Goal: Task Accomplishment & Management: Use online tool/utility

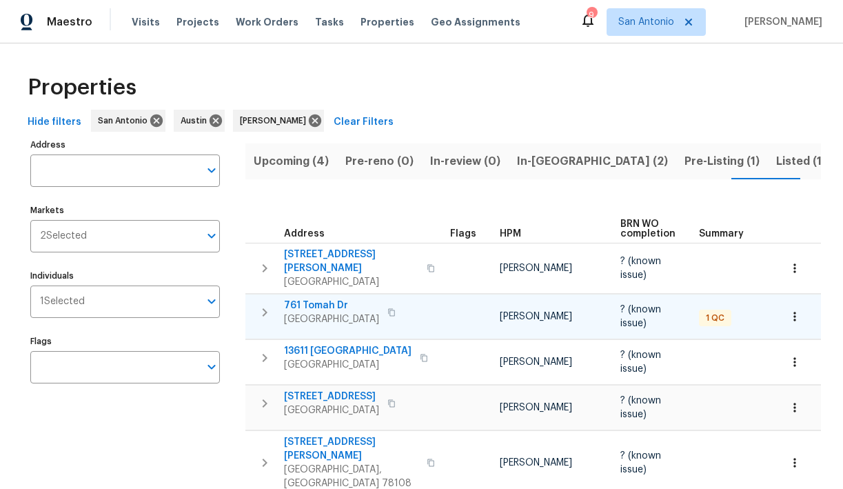
click at [312, 298] on span "761 Tomah Dr" at bounding box center [331, 305] width 95 height 14
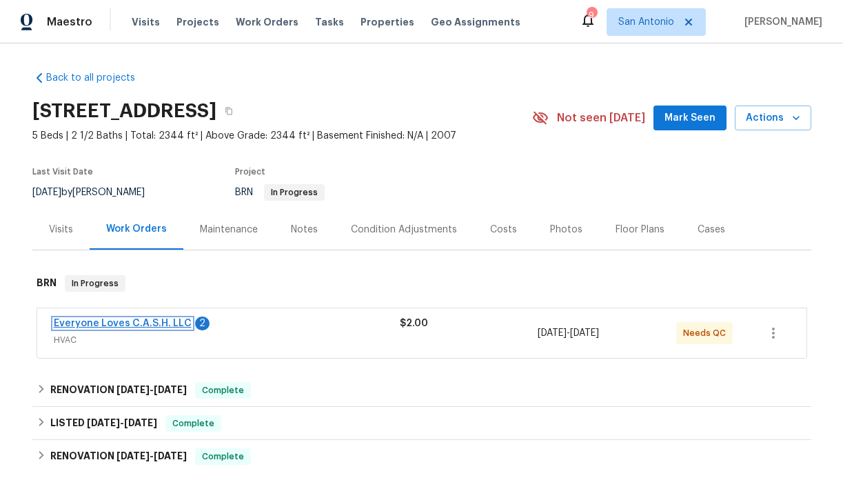
click at [146, 324] on link "Everyone Loves C.A.S.H. LLC" at bounding box center [123, 323] width 138 height 10
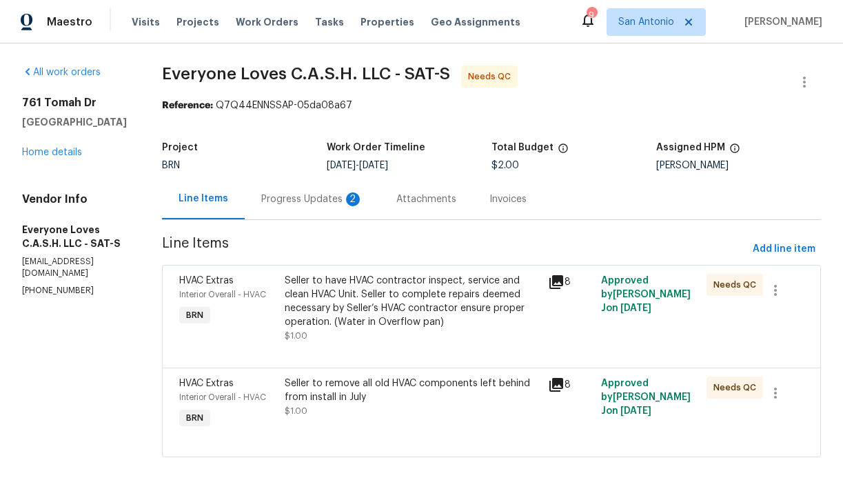
click at [316, 201] on div "Progress Updates 2" at bounding box center [312, 199] width 102 height 14
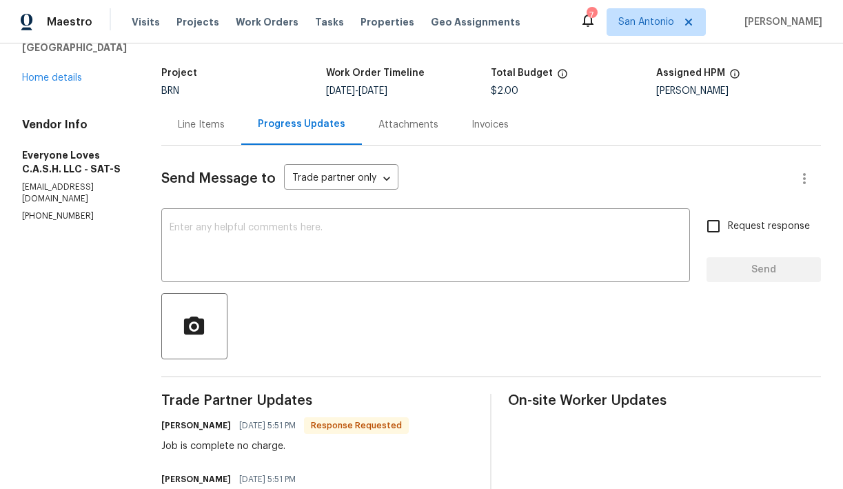
scroll to position [49, 0]
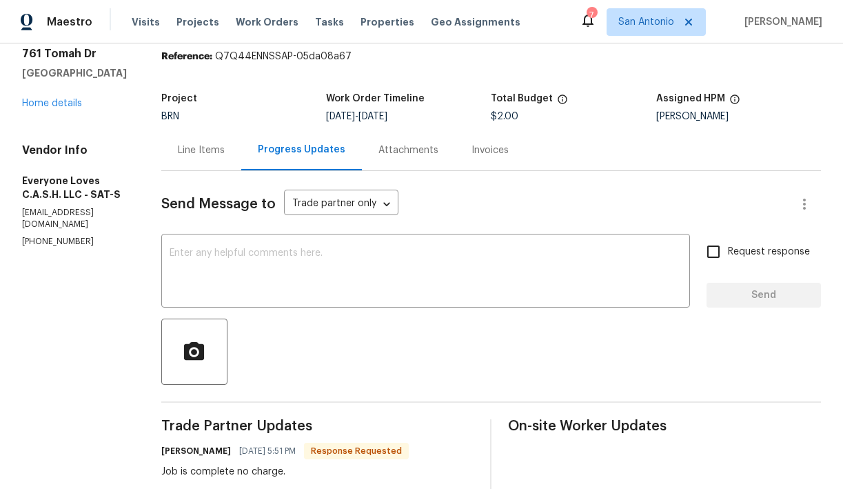
click at [225, 148] on div "Line Items" at bounding box center [201, 150] width 47 height 14
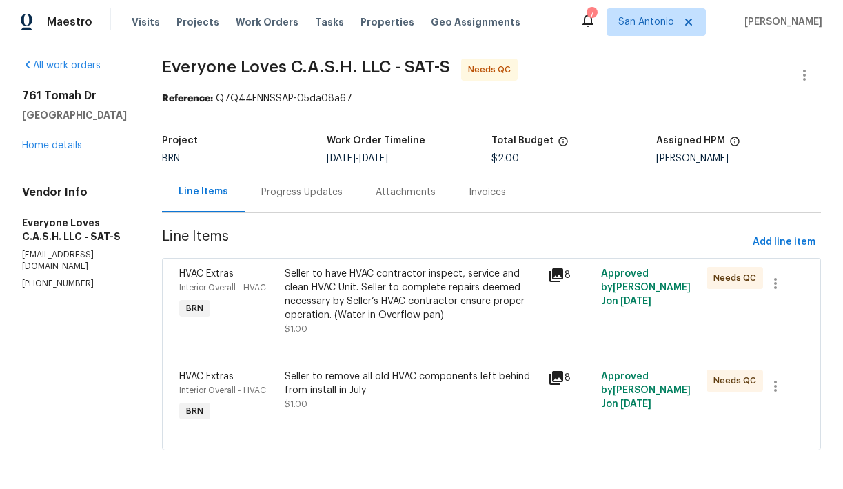
click at [398, 390] on div "Seller to remove all old HVAC components left behind from install in July" at bounding box center [413, 383] width 256 height 28
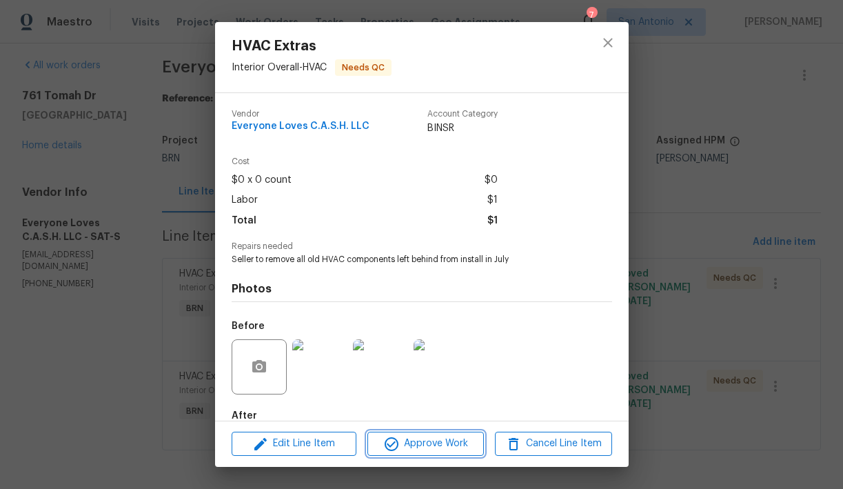
click at [434, 447] on span "Approve Work" at bounding box center [425, 443] width 108 height 17
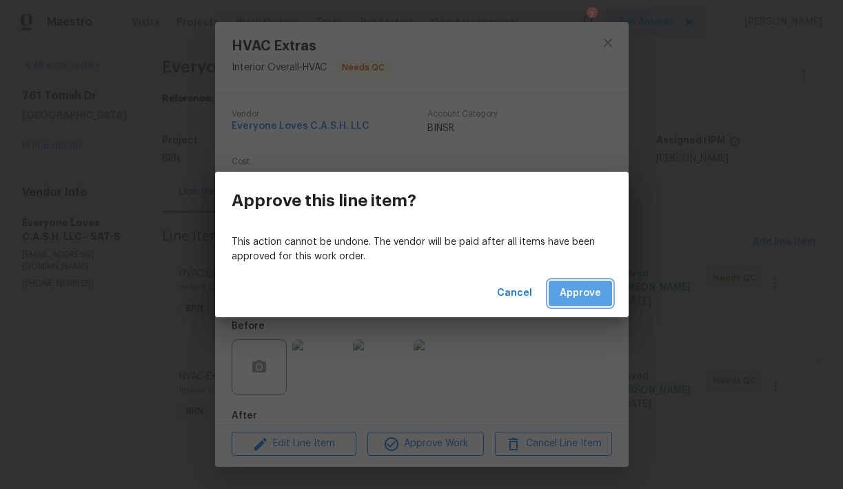
click at [587, 290] on span "Approve" at bounding box center [580, 293] width 41 height 17
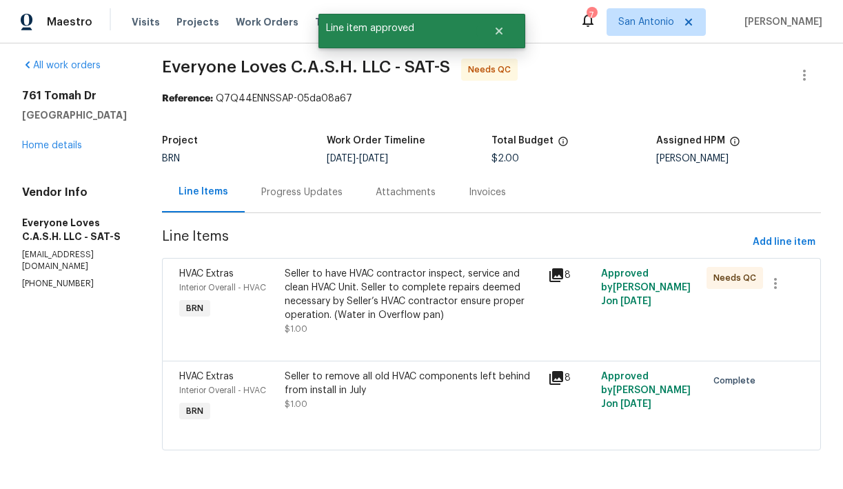
click at [407, 305] on div "Seller to have HVAC contractor inspect, service and clean HVAC Unit. Seller to …" at bounding box center [413, 294] width 256 height 55
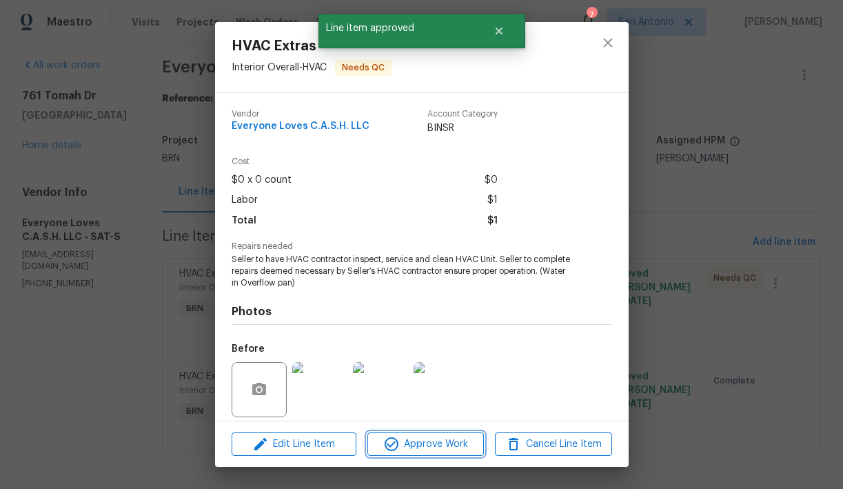
click at [426, 447] on span "Approve Work" at bounding box center [425, 444] width 108 height 17
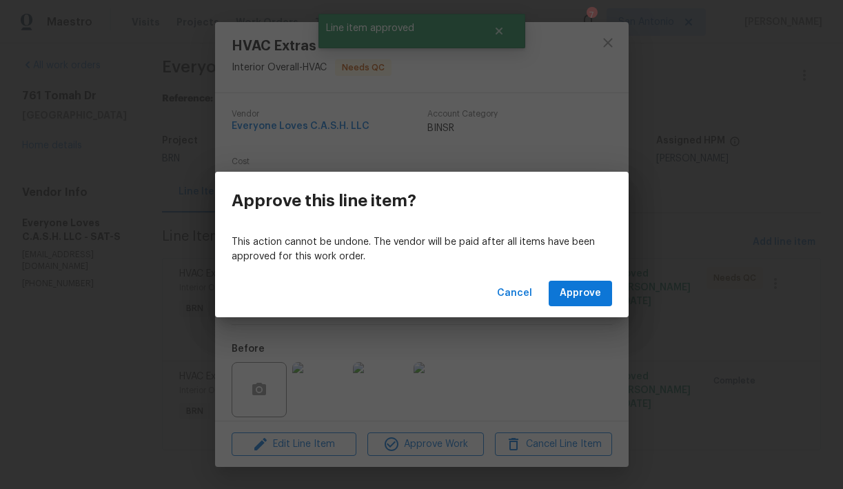
click at [580, 278] on div "Cancel Approve" at bounding box center [422, 293] width 414 height 48
click at [582, 289] on span "Approve" at bounding box center [580, 293] width 41 height 17
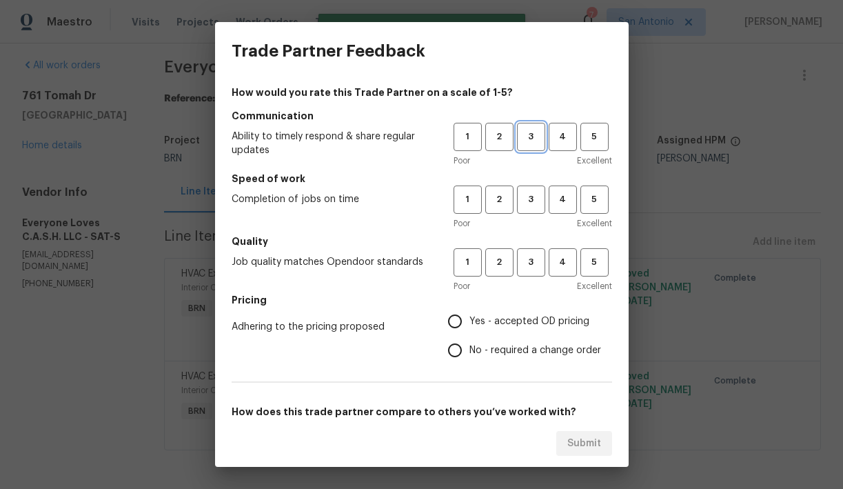
click at [533, 146] on button "3" at bounding box center [531, 137] width 28 height 28
click at [531, 198] on span "3" at bounding box center [531, 200] width 26 height 16
click at [530, 263] on span "3" at bounding box center [531, 262] width 26 height 16
click at [513, 325] on span "Yes - accepted OD pricing" at bounding box center [529, 321] width 120 height 14
click at [469, 325] on input "Yes - accepted OD pricing" at bounding box center [454, 321] width 29 height 29
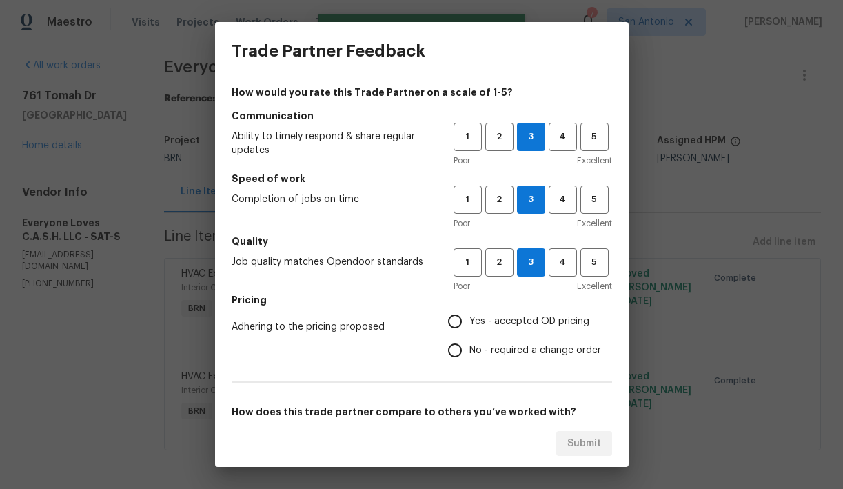
radio input "true"
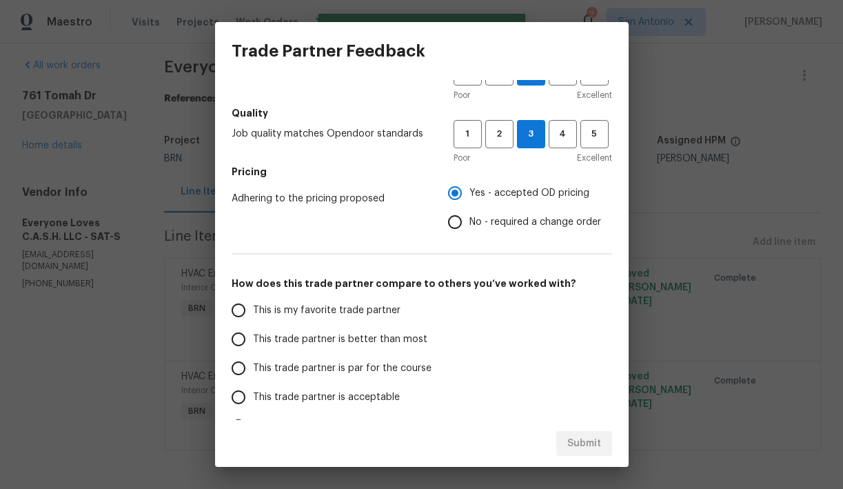
scroll to position [211, 0]
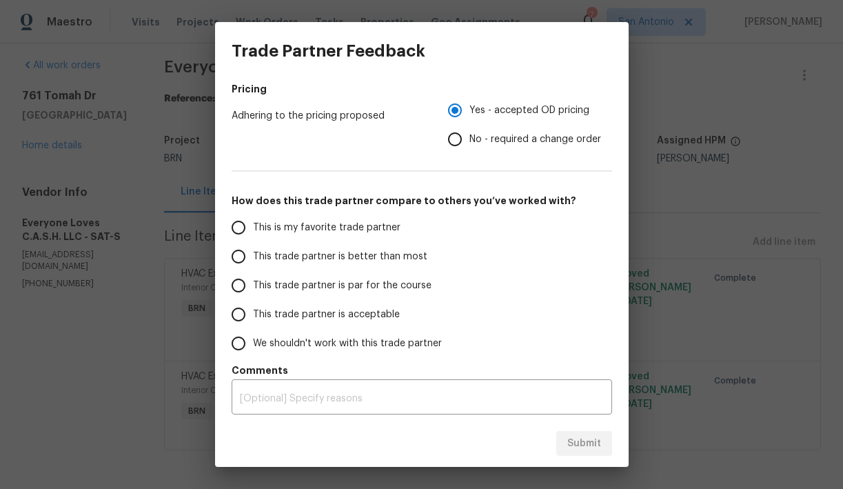
click at [409, 287] on span "This trade partner is par for the course" at bounding box center [342, 285] width 179 height 14
click at [253, 287] on input "This trade partner is par for the course" at bounding box center [238, 285] width 29 height 29
click at [577, 440] on span "Submit" at bounding box center [584, 443] width 34 height 17
radio input "true"
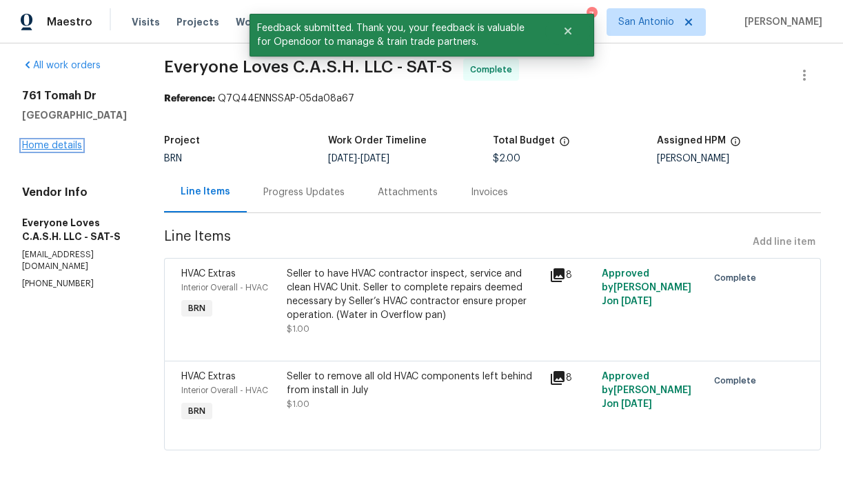
click at [57, 145] on link "Home details" at bounding box center [52, 146] width 60 height 10
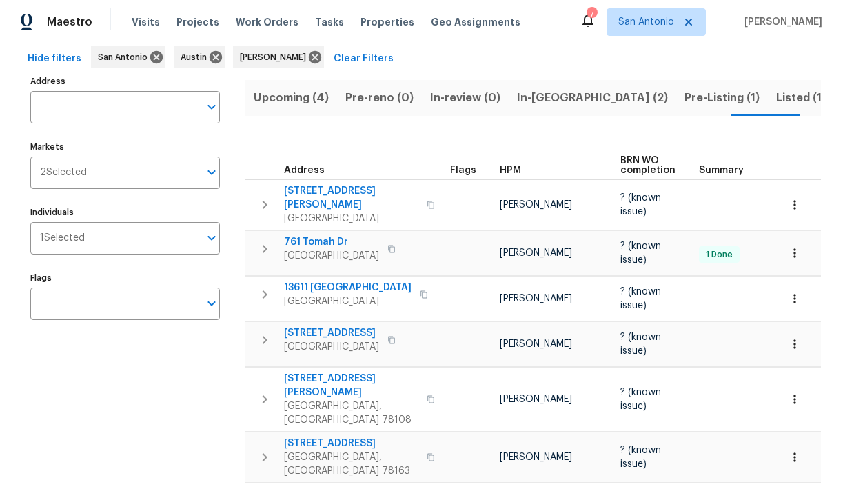
scroll to position [72, 0]
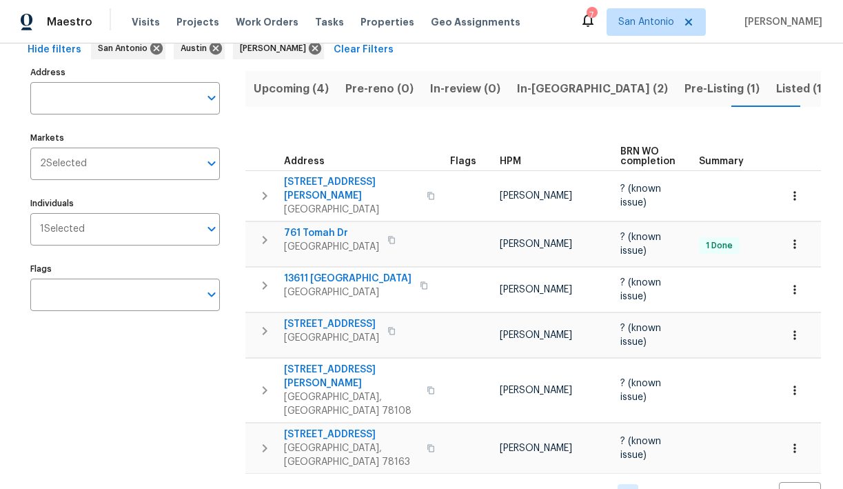
click at [776, 85] on span "Listed (16)" at bounding box center [804, 88] width 57 height 19
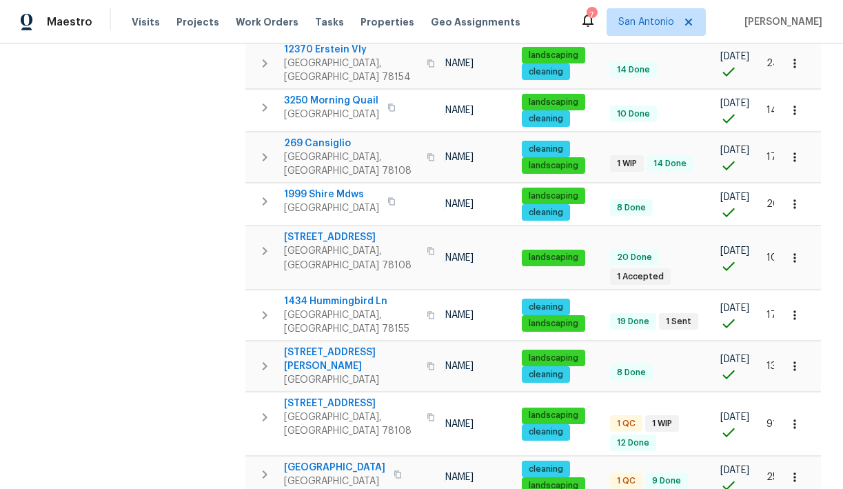
scroll to position [527, 0]
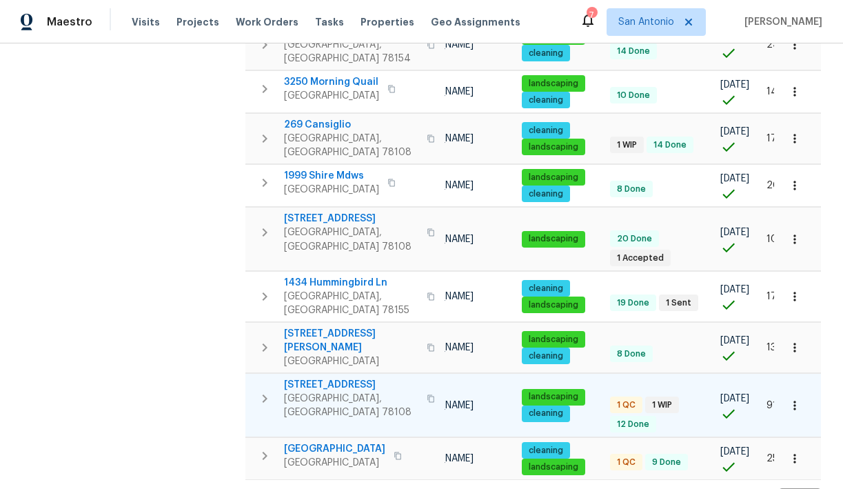
click at [329, 378] on span "[STREET_ADDRESS]" at bounding box center [351, 385] width 134 height 14
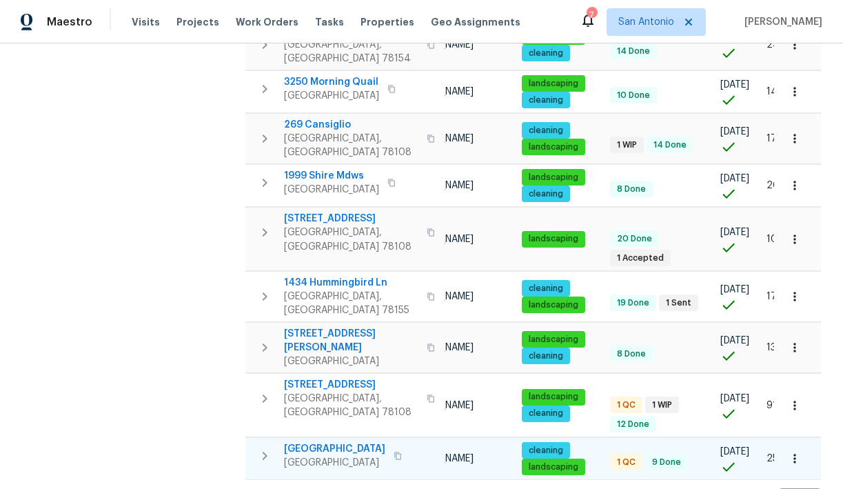
click at [329, 442] on span "24960 Resort Pkwy" at bounding box center [334, 449] width 101 height 14
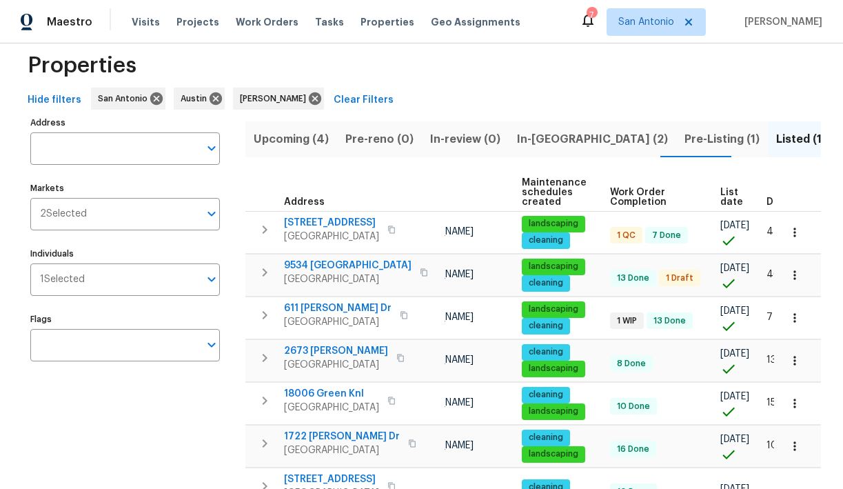
scroll to position [0, 0]
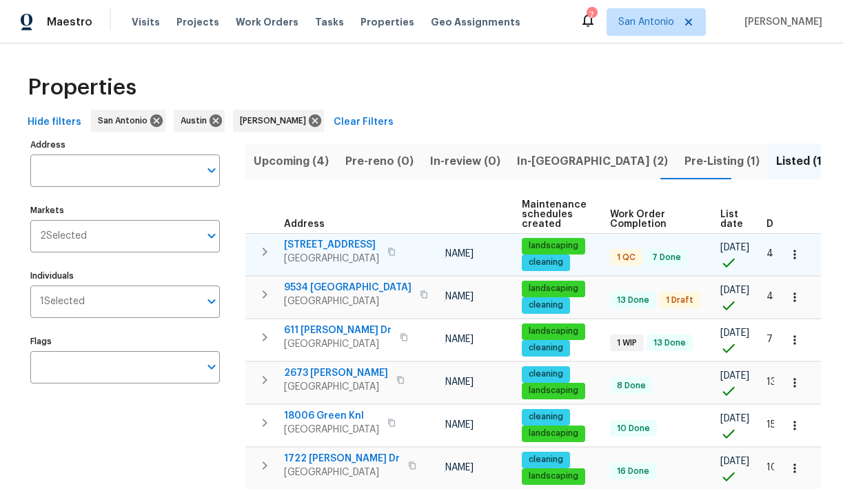
click at [348, 243] on span "23006 Woodlawn Rdg" at bounding box center [331, 245] width 95 height 14
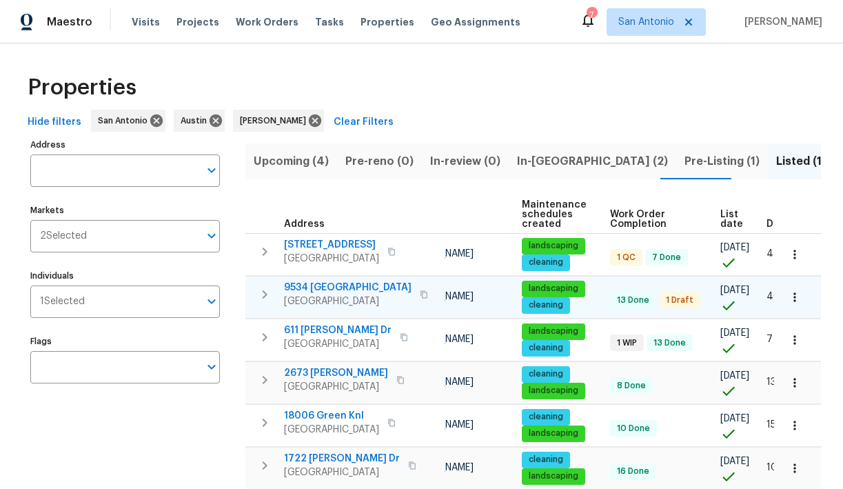
click at [349, 286] on span "9534 Lookover Bay" at bounding box center [348, 288] width 128 height 14
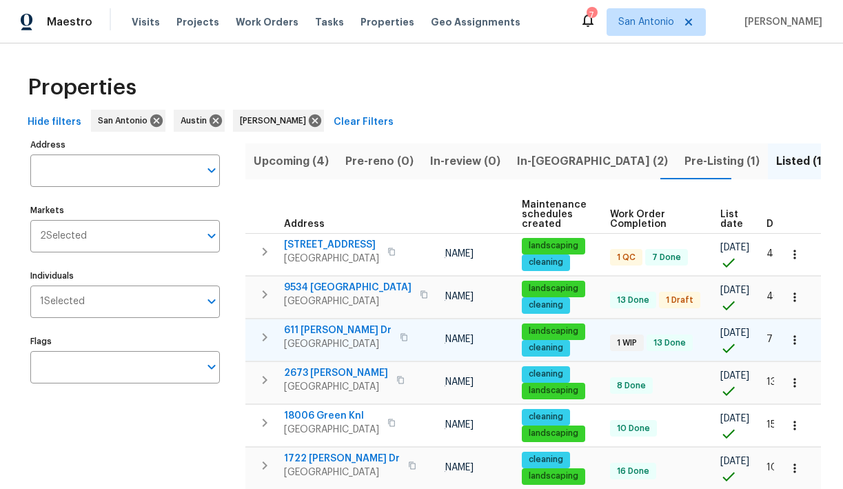
click at [325, 331] on span "611 Tom Kemp Dr" at bounding box center [338, 330] width 108 height 14
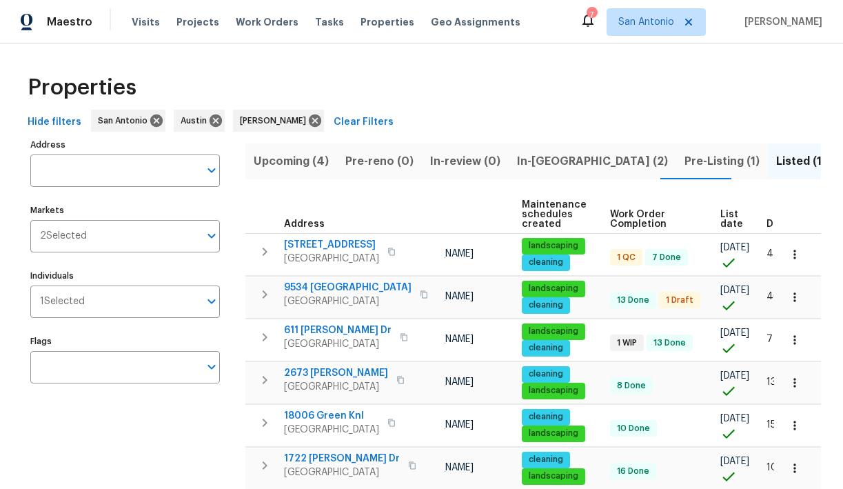
scroll to position [345, 0]
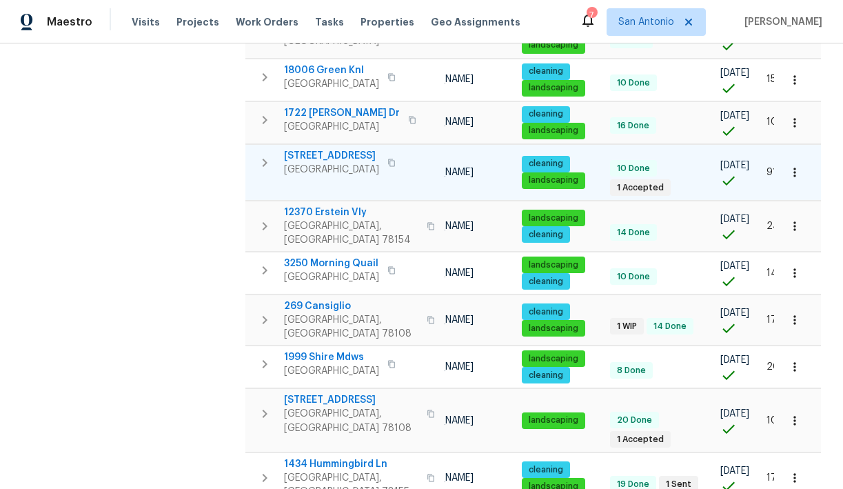
click at [338, 156] on span "1627 Sun Canyon Blvd" at bounding box center [331, 156] width 95 height 14
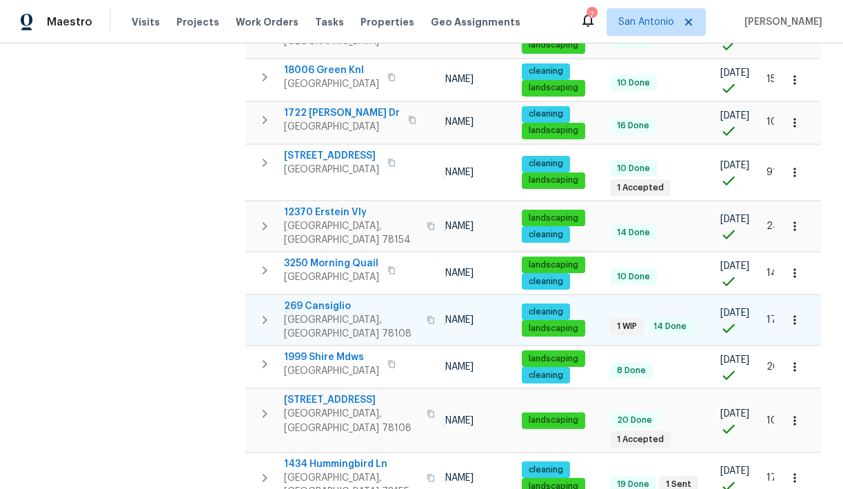
click at [325, 299] on span "269 Cansiglio" at bounding box center [351, 306] width 134 height 14
click at [330, 393] on span "3904 Pecan Ct" at bounding box center [351, 400] width 134 height 14
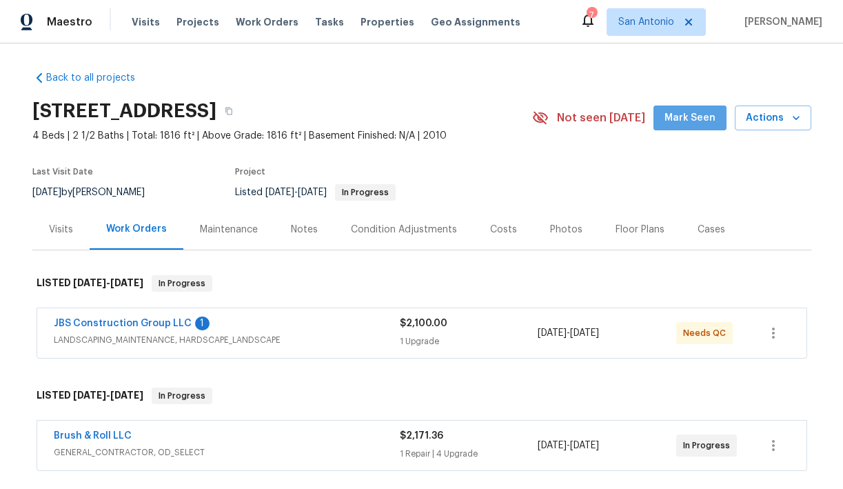
click at [699, 121] on span "Mark Seen" at bounding box center [689, 118] width 51 height 17
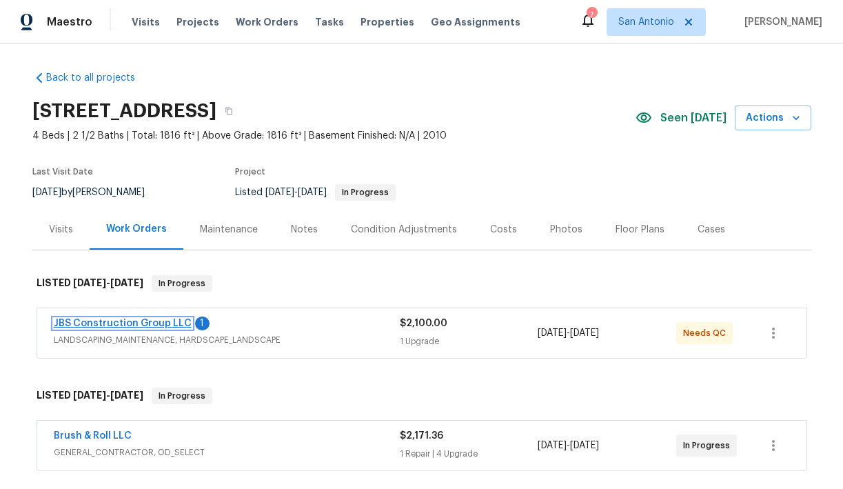
click at [139, 320] on link "JBS Construction Group LLC" at bounding box center [123, 323] width 138 height 10
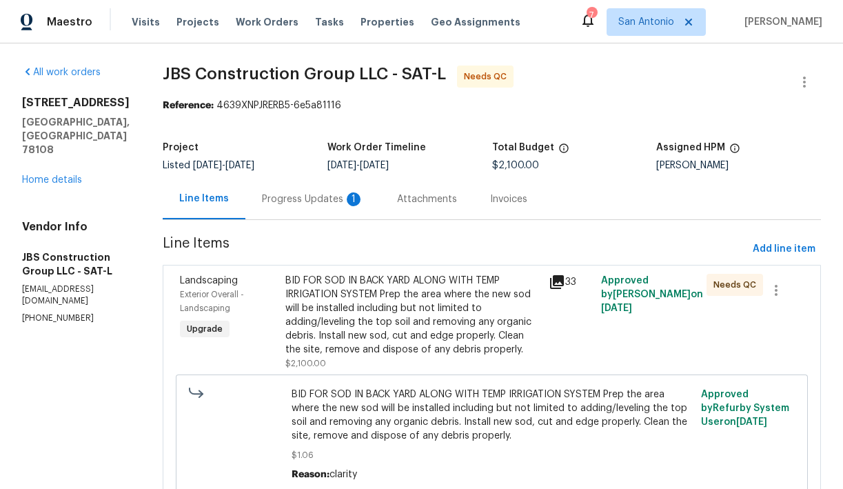
click at [344, 203] on div "Progress Updates 1" at bounding box center [313, 199] width 102 height 14
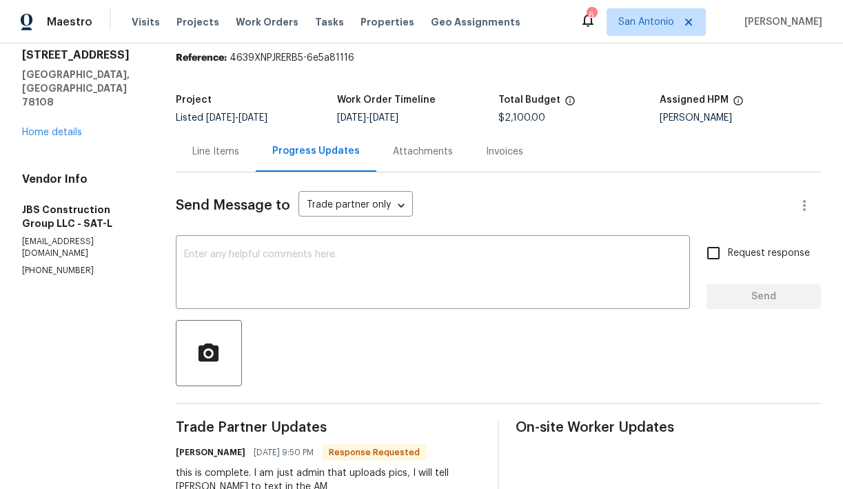
scroll to position [32, 0]
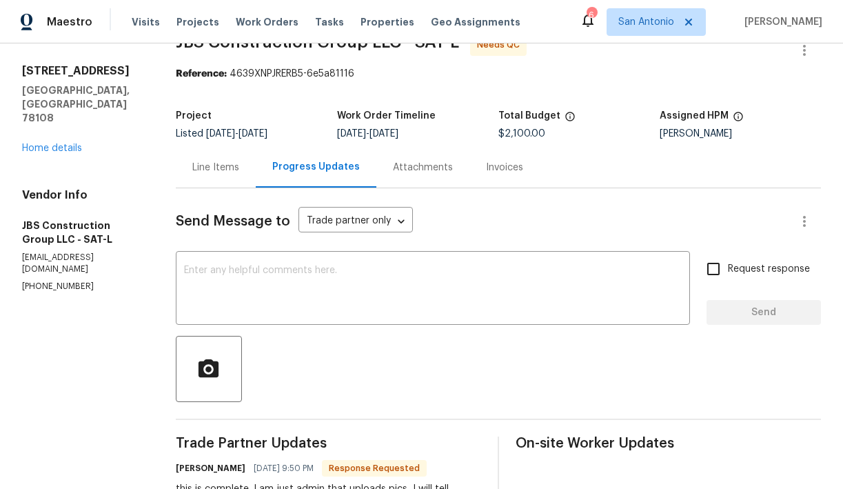
click at [239, 165] on div "Line Items" at bounding box center [215, 168] width 47 height 14
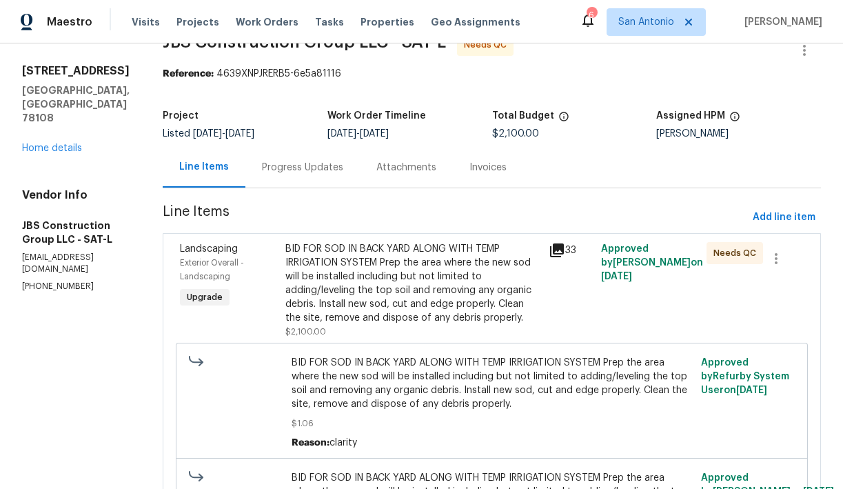
click at [336, 168] on div "Progress Updates" at bounding box center [302, 168] width 81 height 14
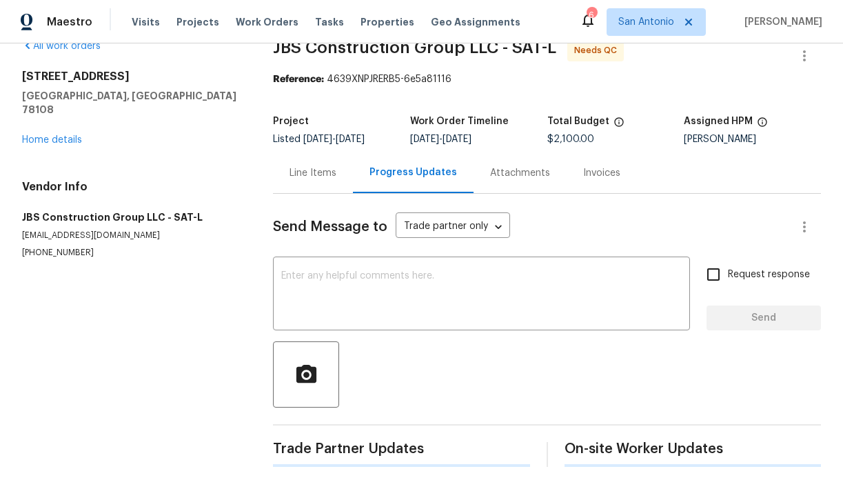
scroll to position [32, 0]
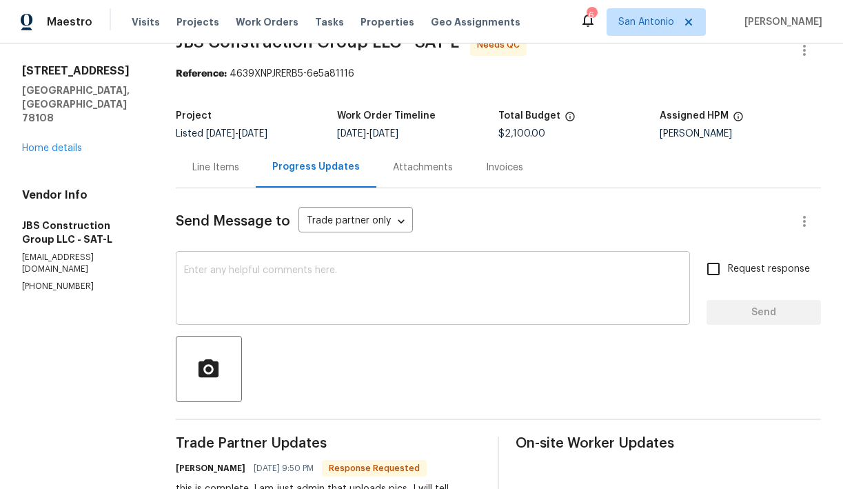
click at [345, 268] on textarea at bounding box center [433, 289] width 498 height 48
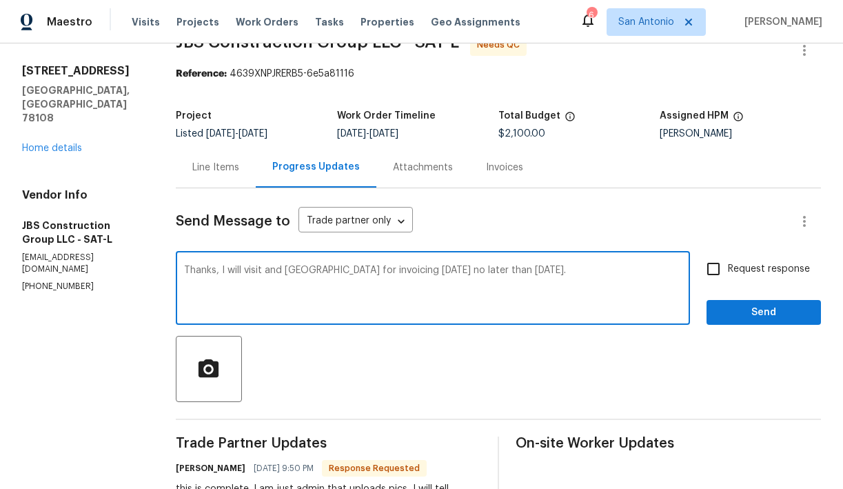
type textarea "Thanks, I will visit and QC for invoicing today no later than Tuesday."
click at [793, 315] on span "Send" at bounding box center [763, 312] width 92 height 17
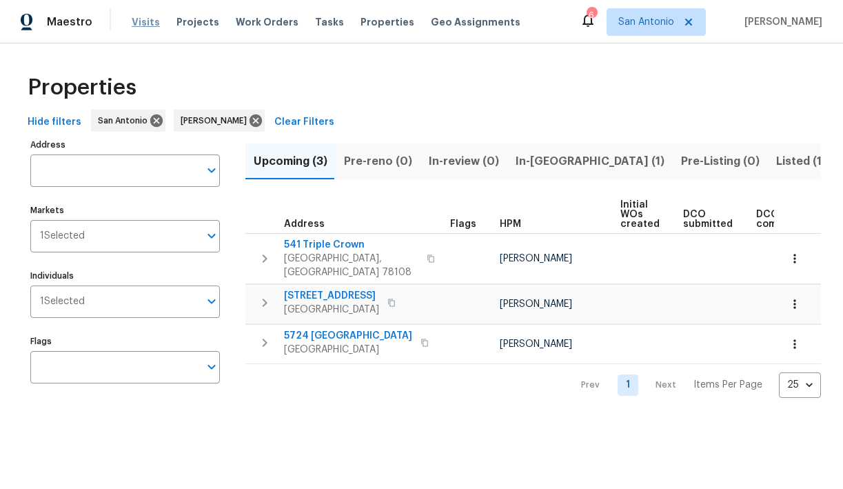
click at [144, 23] on span "Visits" at bounding box center [146, 22] width 28 height 14
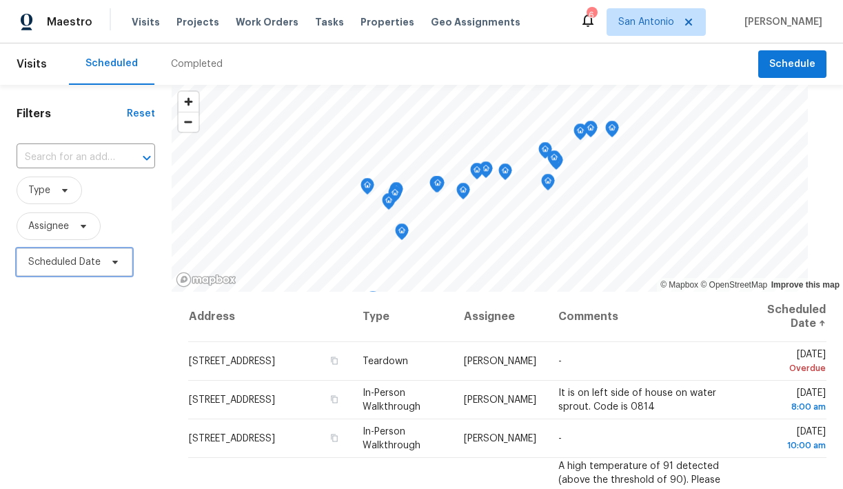
click at [111, 264] on icon at bounding box center [115, 261] width 11 height 11
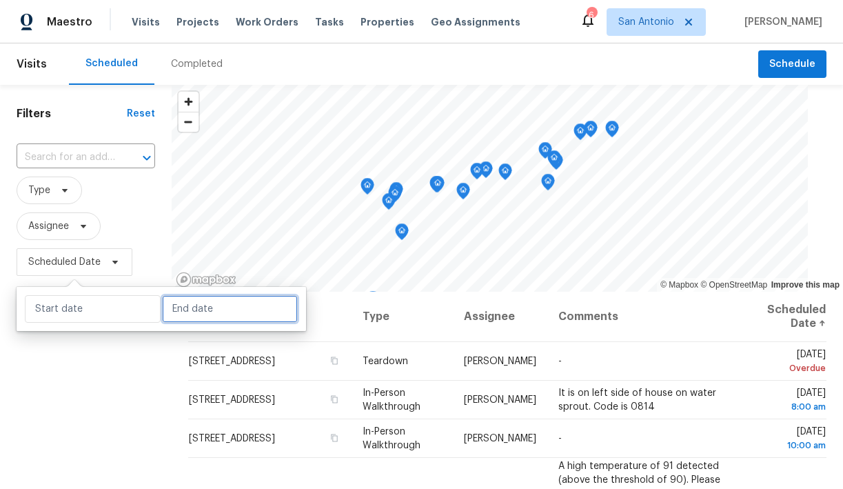
click at [180, 311] on input "text" at bounding box center [230, 309] width 136 height 28
select select "7"
select select "2025"
select select "8"
select select "2025"
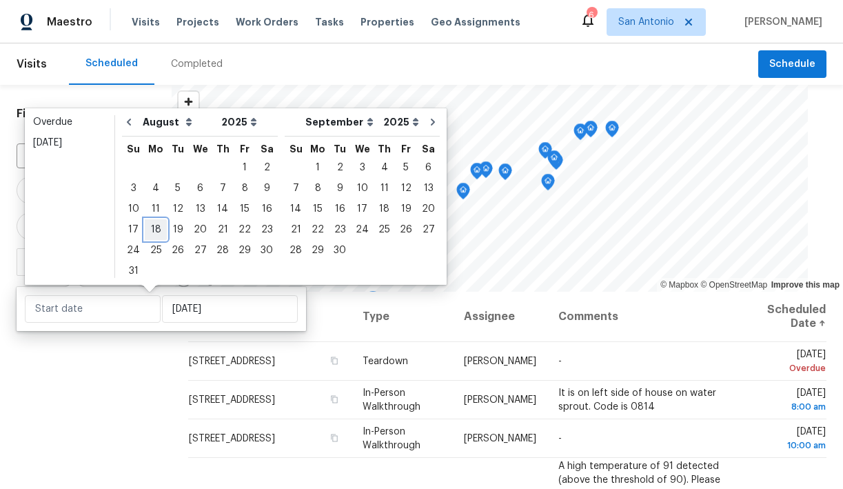
click at [152, 230] on div "18" at bounding box center [156, 229] width 22 height 19
type input "[DATE]"
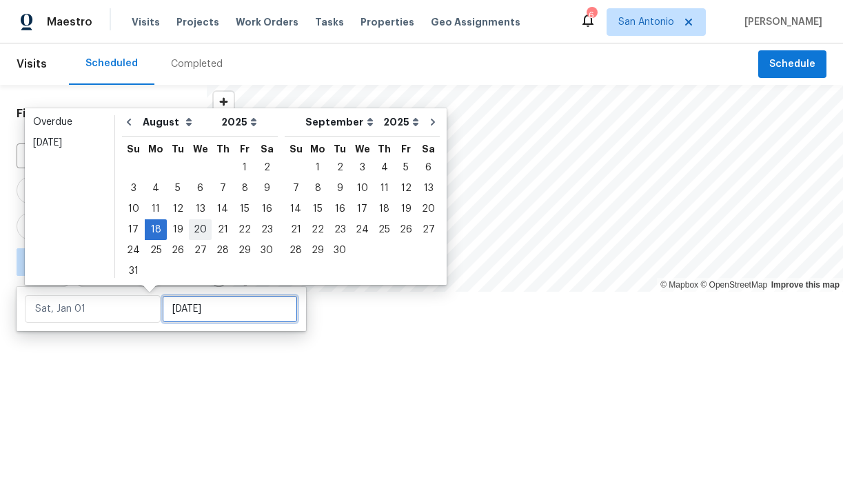
type input "[DATE]"
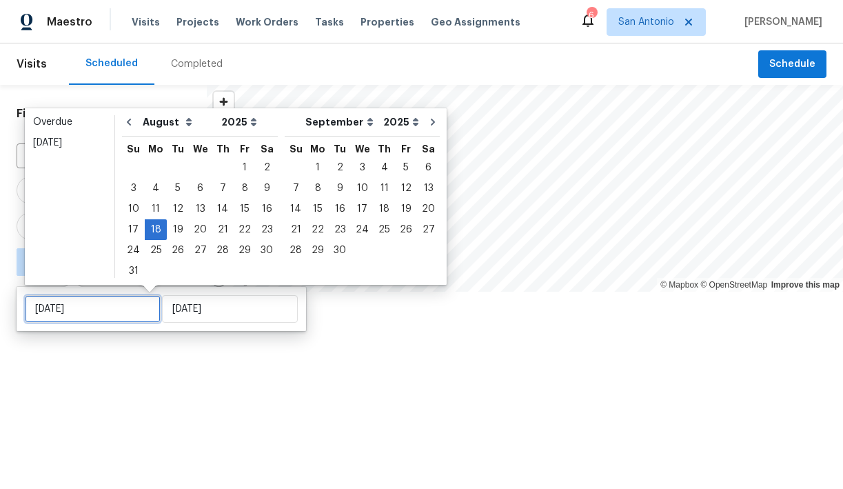
type input "[DATE]"
click at [150, 367] on div at bounding box center [421, 244] width 843 height 489
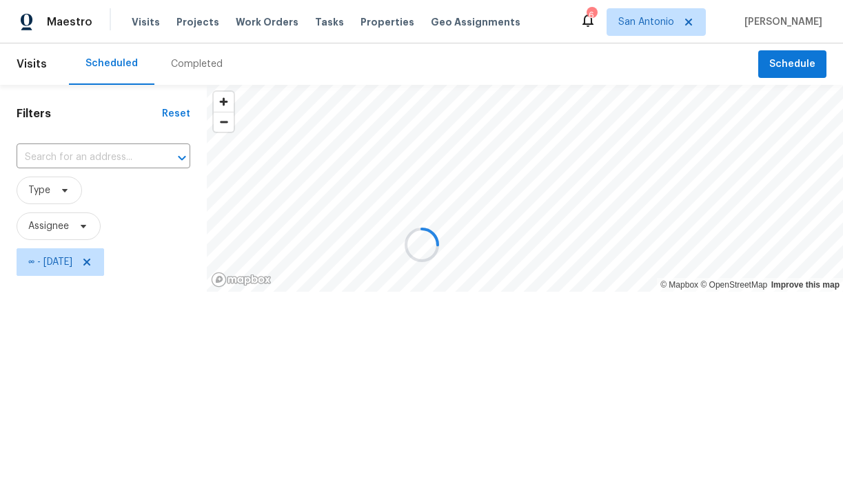
click at [83, 223] on div at bounding box center [421, 244] width 843 height 489
click at [75, 223] on div at bounding box center [421, 244] width 843 height 489
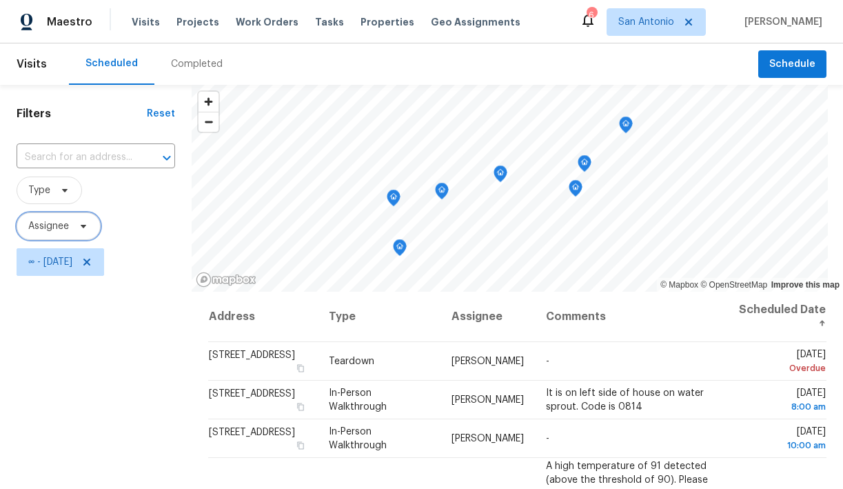
click at [78, 225] on icon at bounding box center [83, 226] width 11 height 11
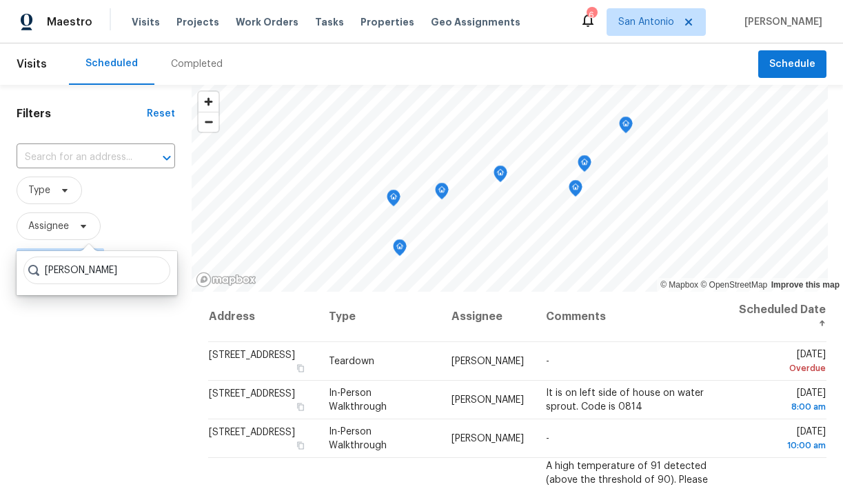
type input "[PERSON_NAME]"
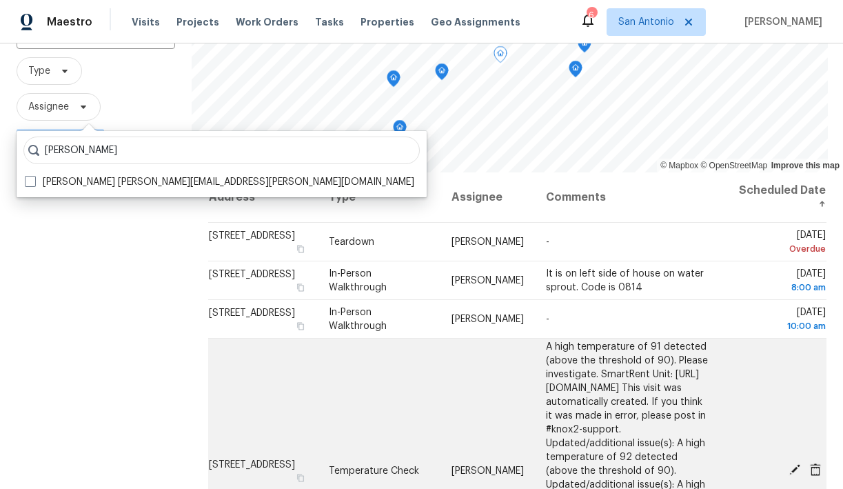
scroll to position [122, 0]
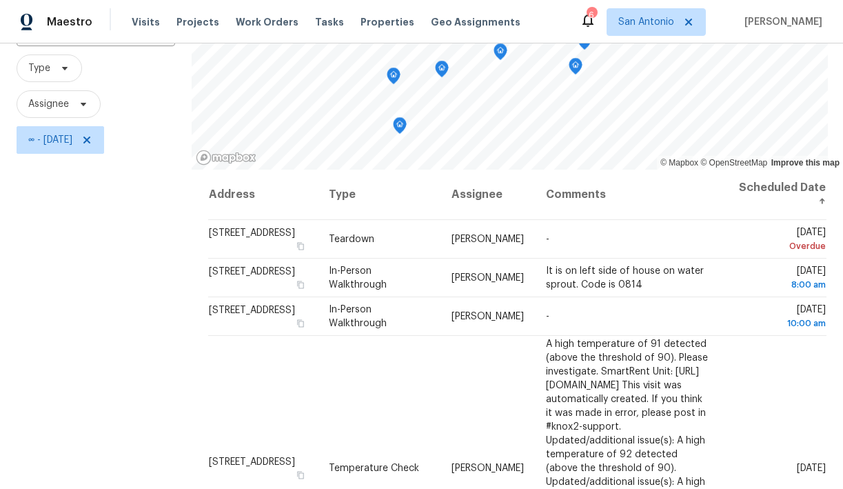
click at [394, 127] on icon "Map marker" at bounding box center [400, 126] width 12 height 16
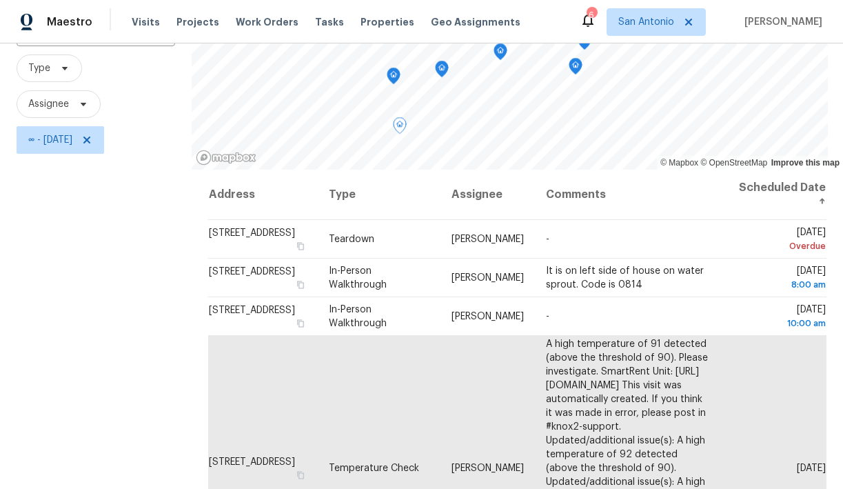
click at [387, 74] on icon "Map marker" at bounding box center [393, 76] width 12 height 16
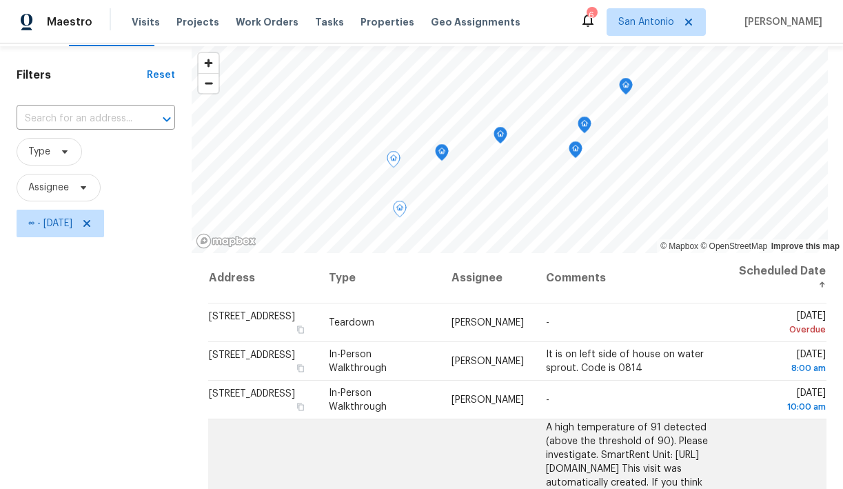
scroll to position [0, 0]
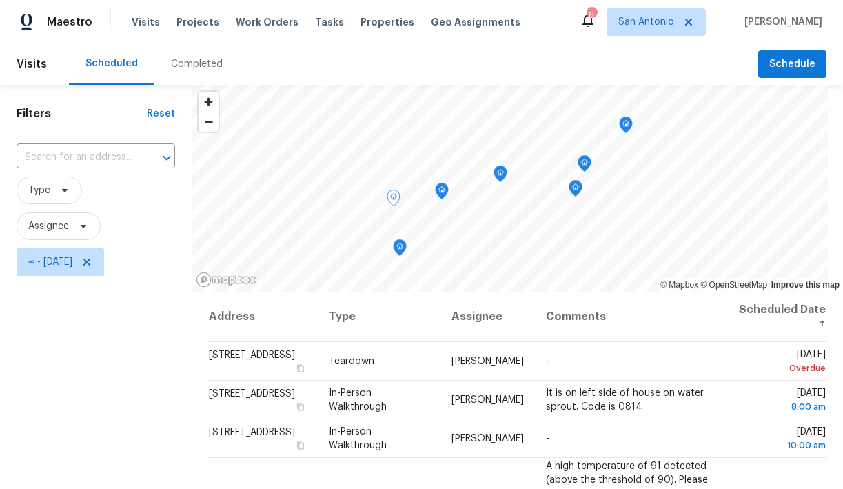
click at [436, 187] on icon "Map marker" at bounding box center [442, 191] width 12 height 16
click at [82, 225] on icon at bounding box center [84, 226] width 6 height 3
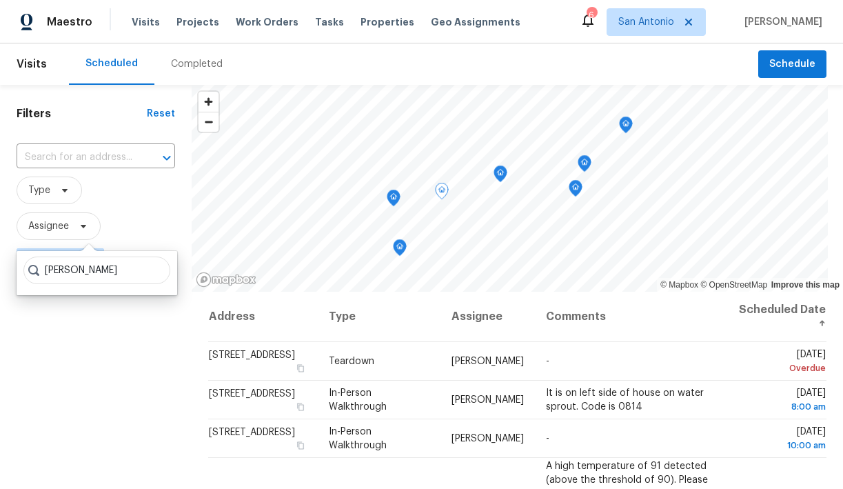
type input "[PERSON_NAME]"
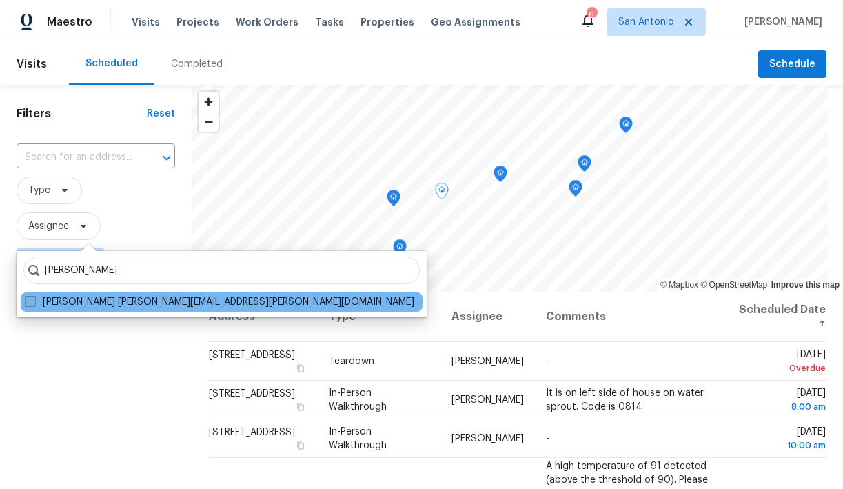
click at [68, 301] on label "[PERSON_NAME] [PERSON_NAME][EMAIL_ADDRESS][PERSON_NAME][DOMAIN_NAME]" at bounding box center [219, 302] width 389 height 14
click at [34, 301] on input "[PERSON_NAME] [PERSON_NAME][EMAIL_ADDRESS][PERSON_NAME][DOMAIN_NAME]" at bounding box center [29, 299] width 9 height 9
checkbox input "true"
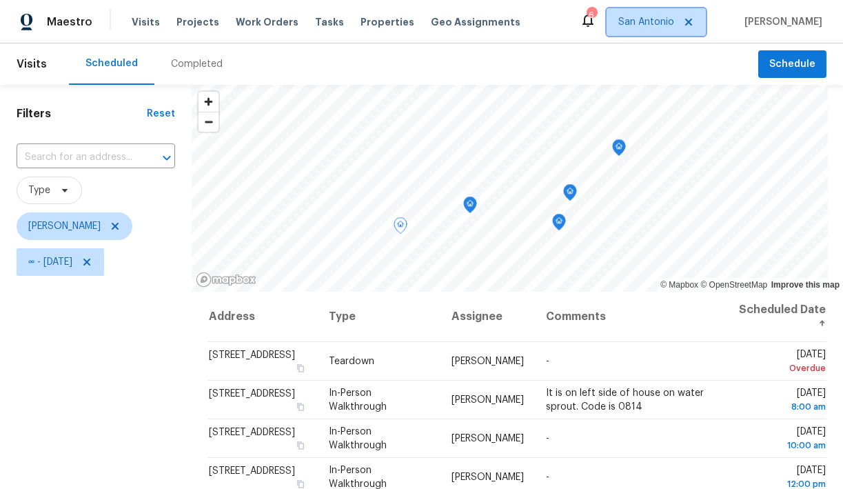
click at [674, 17] on span "San Antonio" at bounding box center [646, 22] width 56 height 14
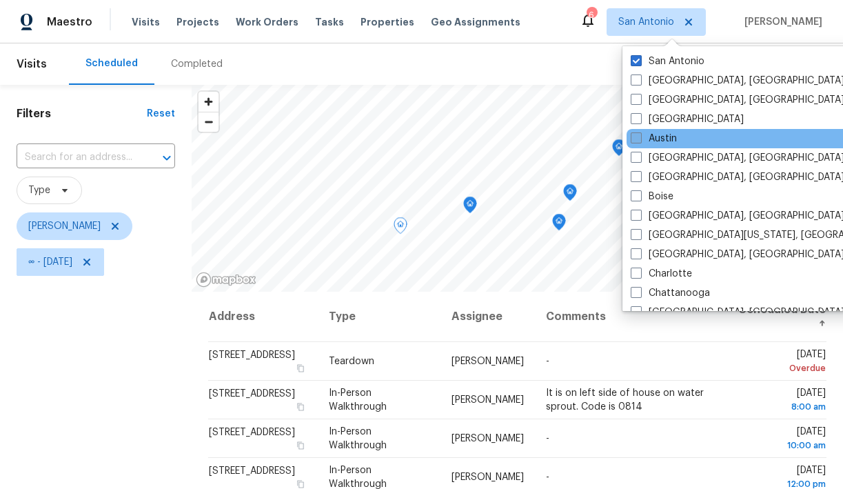
click at [635, 136] on span at bounding box center [636, 137] width 11 height 11
click at [635, 136] on input "Austin" at bounding box center [635, 136] width 9 height 9
checkbox input "true"
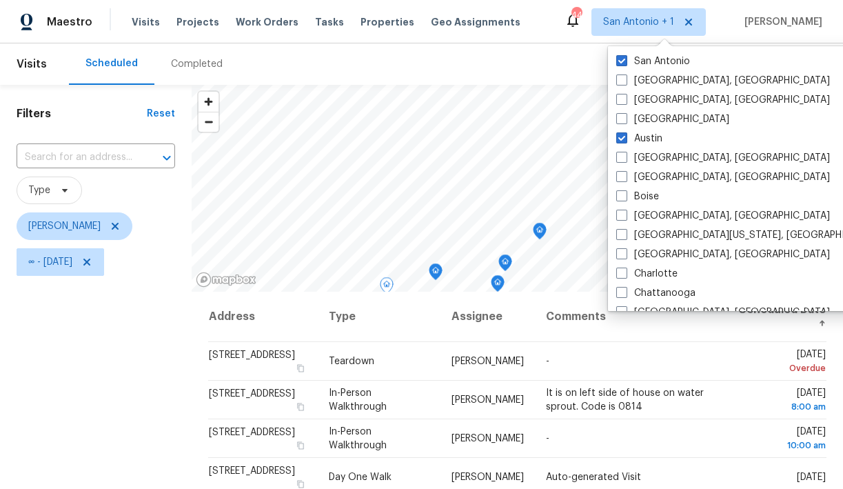
click at [152, 349] on div "Filters Reset ​ Type [PERSON_NAME] ∞ - [DATE]" at bounding box center [96, 384] width 192 height 598
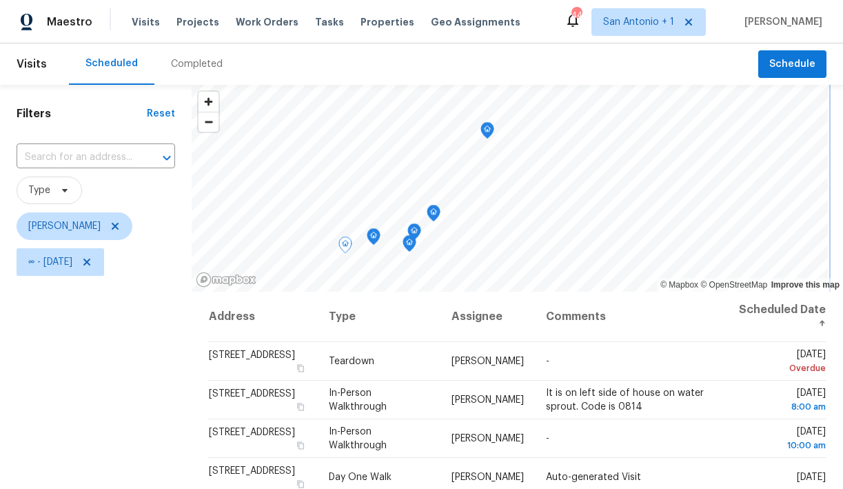
click at [481, 129] on icon "Map marker" at bounding box center [487, 131] width 12 height 16
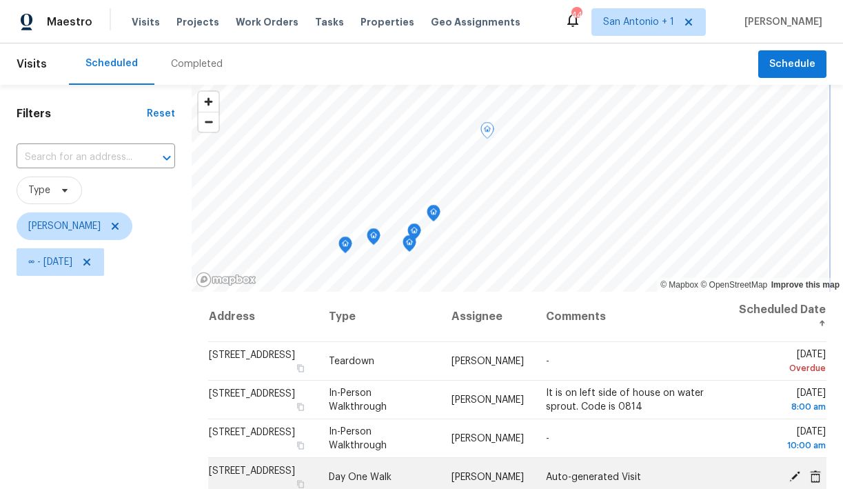
scroll to position [3, 0]
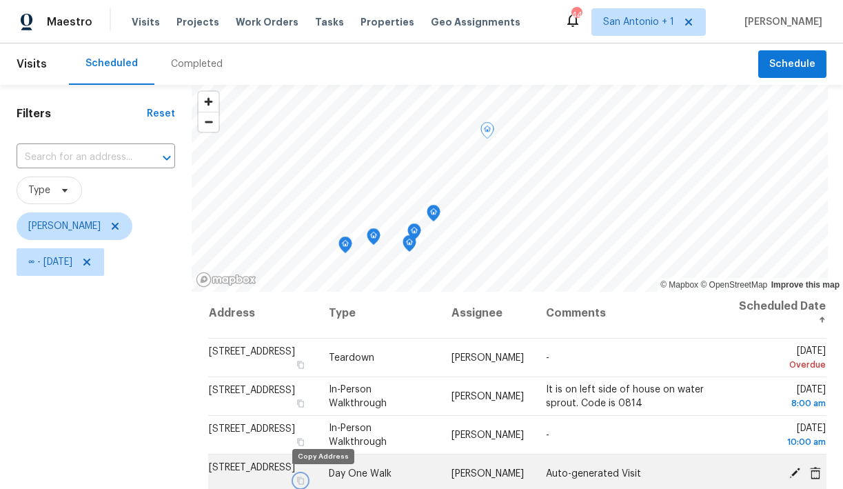
click at [305, 480] on icon "button" at bounding box center [300, 480] width 8 height 8
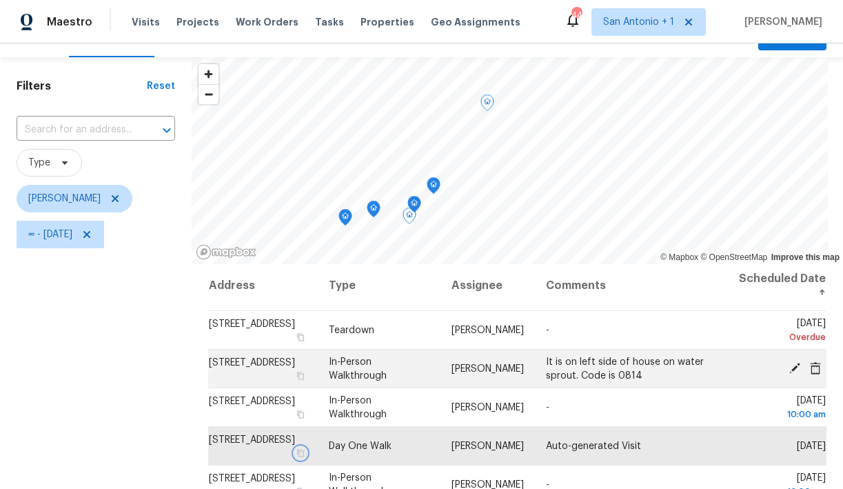
scroll to position [27, 0]
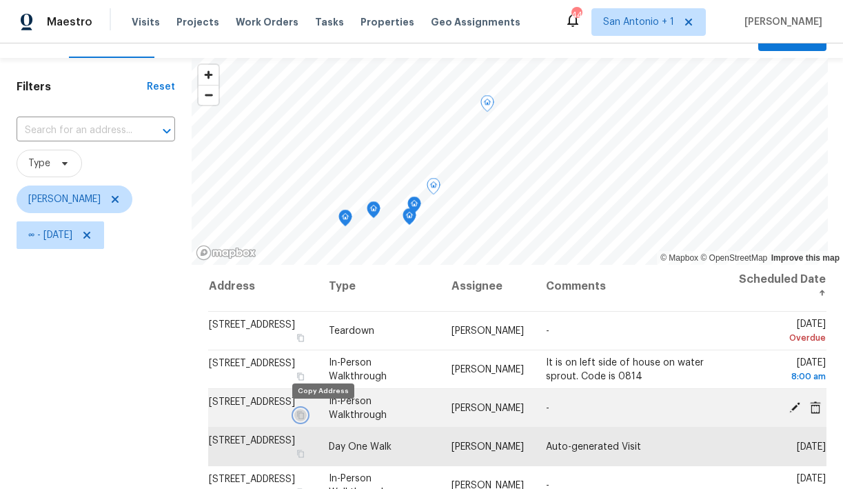
click at [305, 414] on icon "button" at bounding box center [300, 415] width 8 height 8
